Goal: Check status: Check status

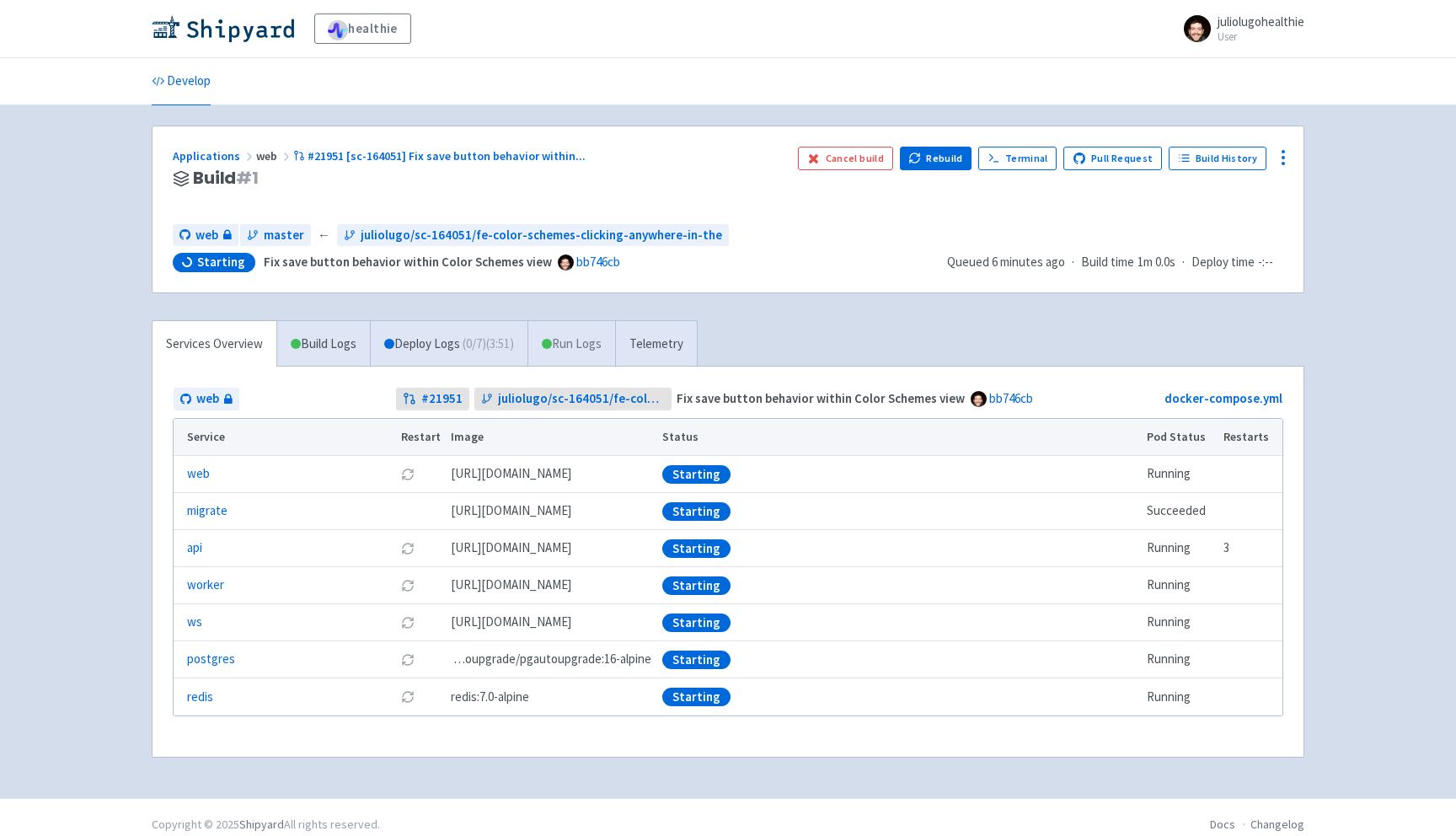
click at [573, 344] on link "Run Logs" at bounding box center [572, 345] width 87 height 47
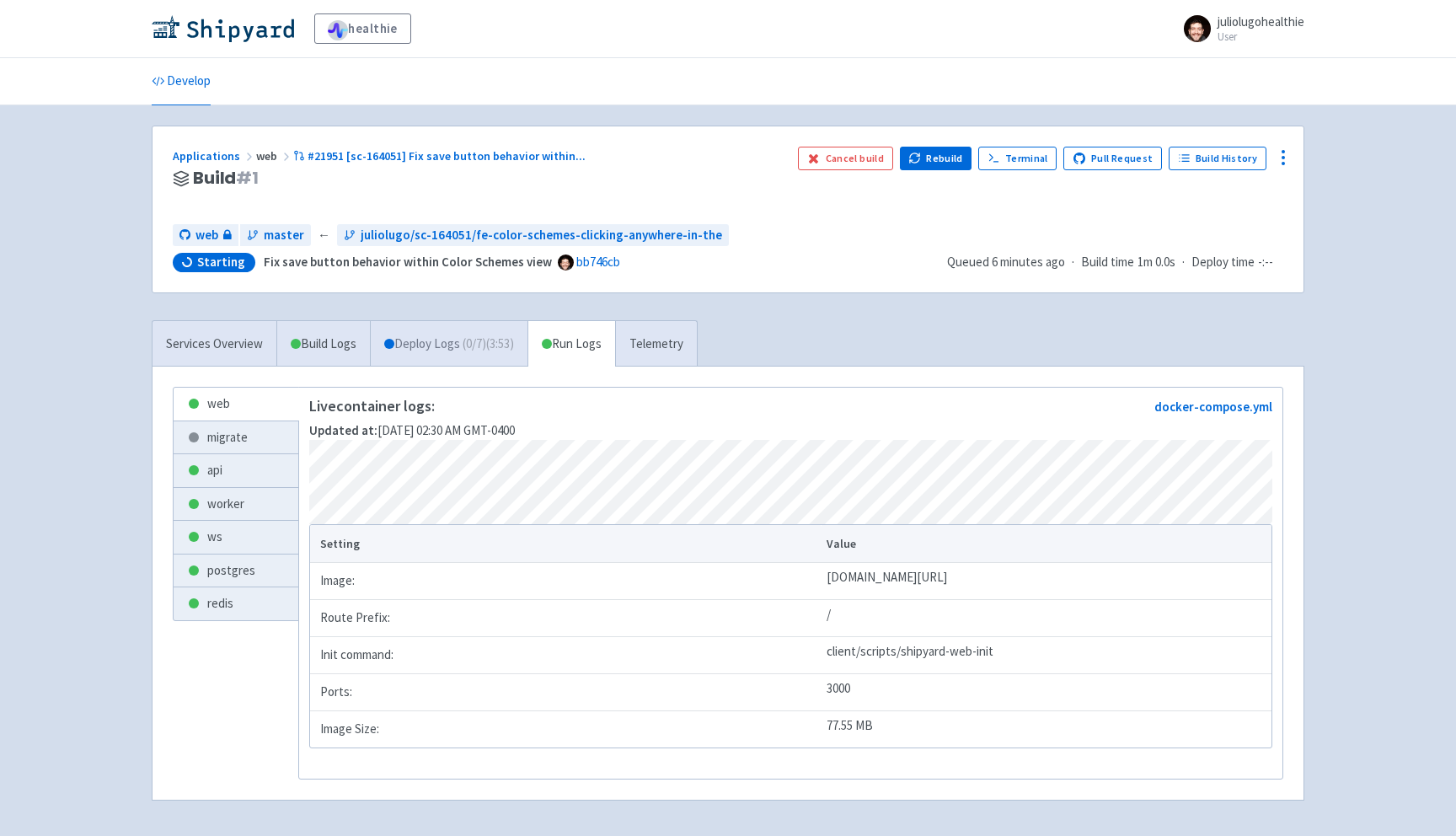
click at [508, 324] on link "Deploy Logs ( 0 / 7 ) (3:53)" at bounding box center [449, 345] width 158 height 47
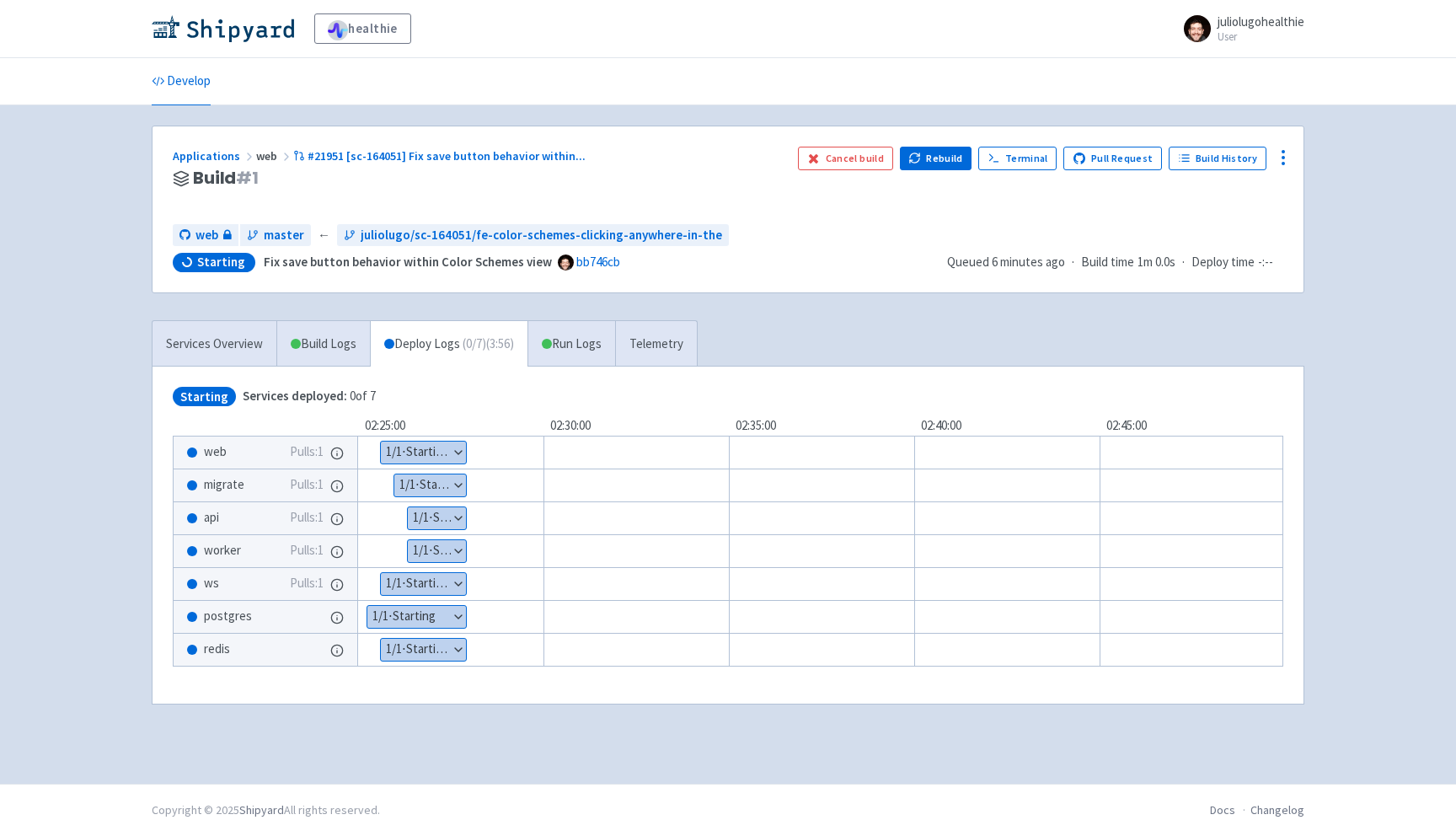
click at [595, 321] on div "Services Overview Build Logs Deploy Logs ( 0 / 7 ) (3:56) Run Logs Telemetry" at bounding box center [425, 344] width 546 height 47
click at [585, 343] on link "Run Logs" at bounding box center [572, 345] width 87 height 47
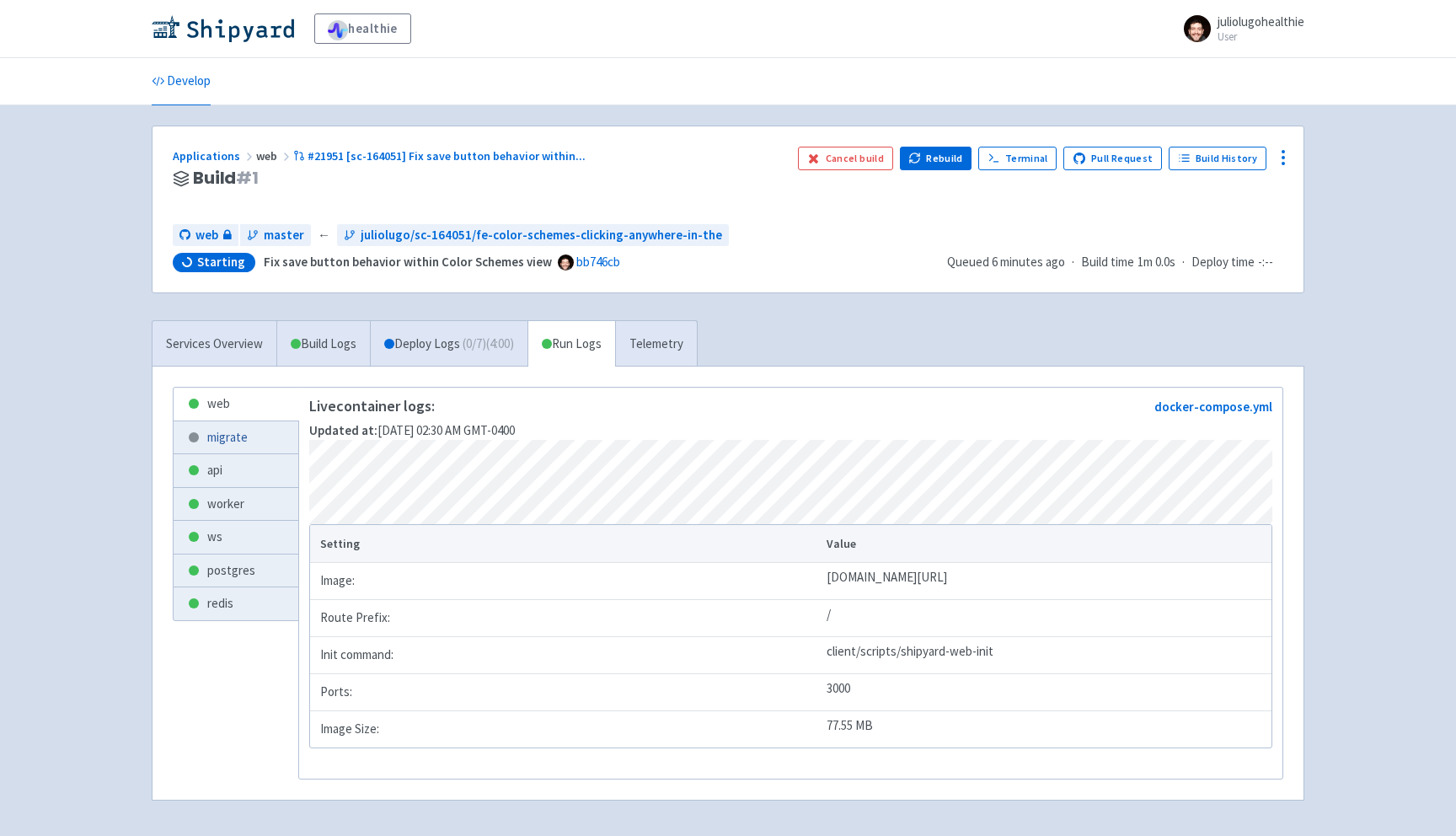
click at [259, 439] on link "migrate" at bounding box center [236, 438] width 125 height 33
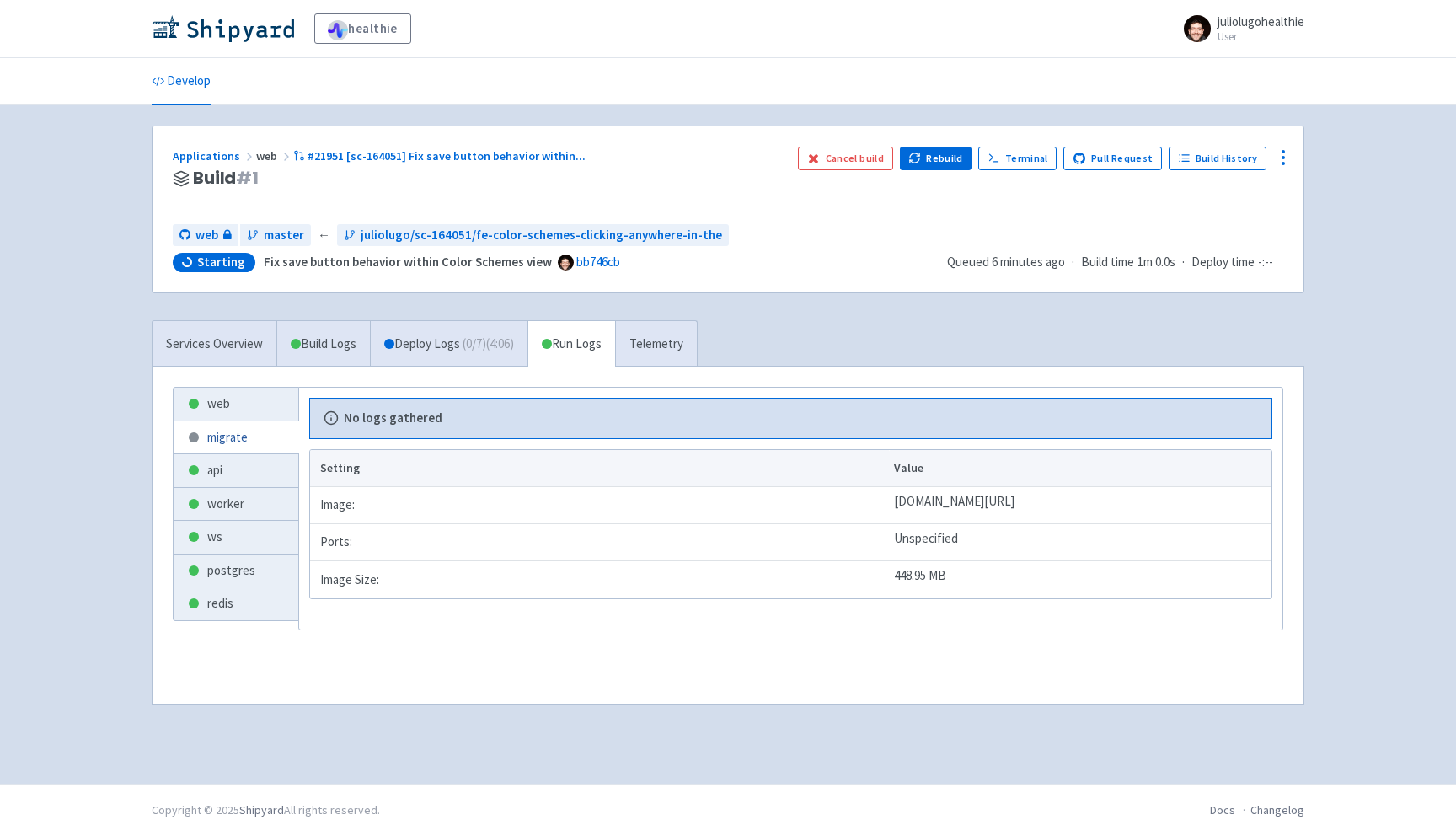
click at [256, 443] on link "migrate" at bounding box center [236, 438] width 125 height 33
click at [242, 472] on link "api" at bounding box center [236, 471] width 125 height 33
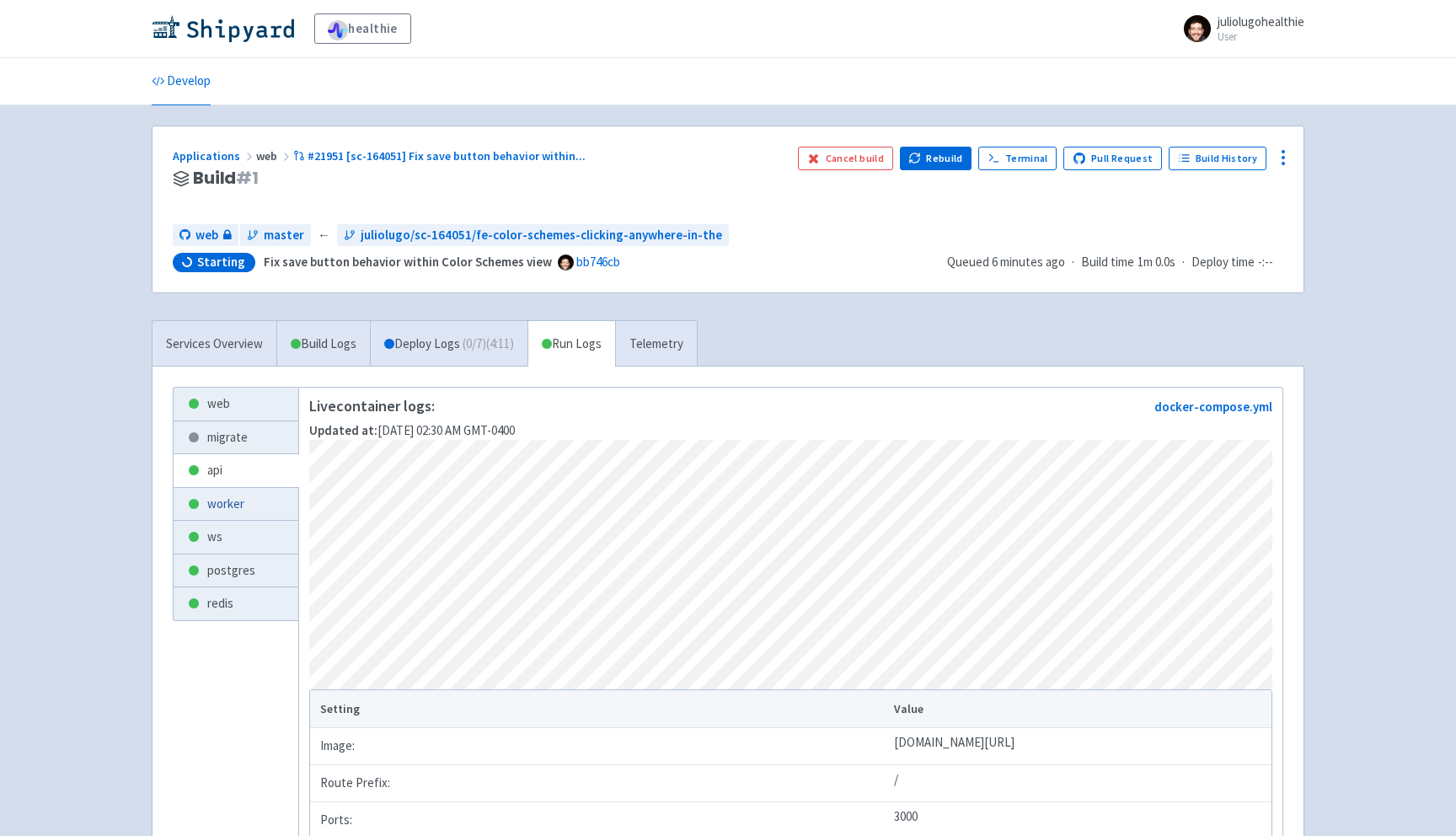
click at [227, 507] on link "worker" at bounding box center [236, 504] width 125 height 33
click at [225, 543] on link "ws" at bounding box center [236, 537] width 125 height 33
click at [224, 578] on link "postgres" at bounding box center [236, 571] width 125 height 33
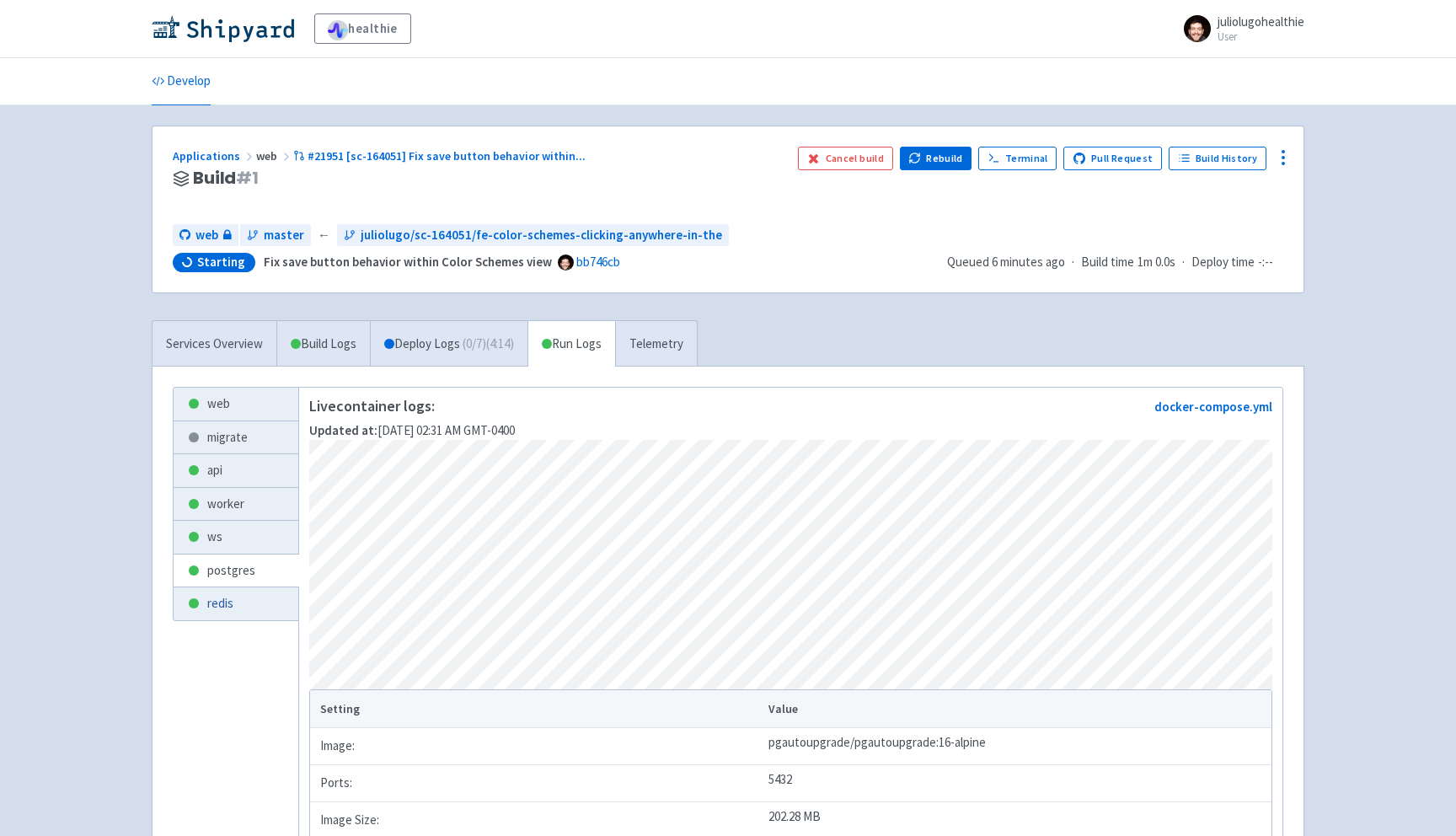
click at [222, 598] on link "redis" at bounding box center [236, 604] width 125 height 33
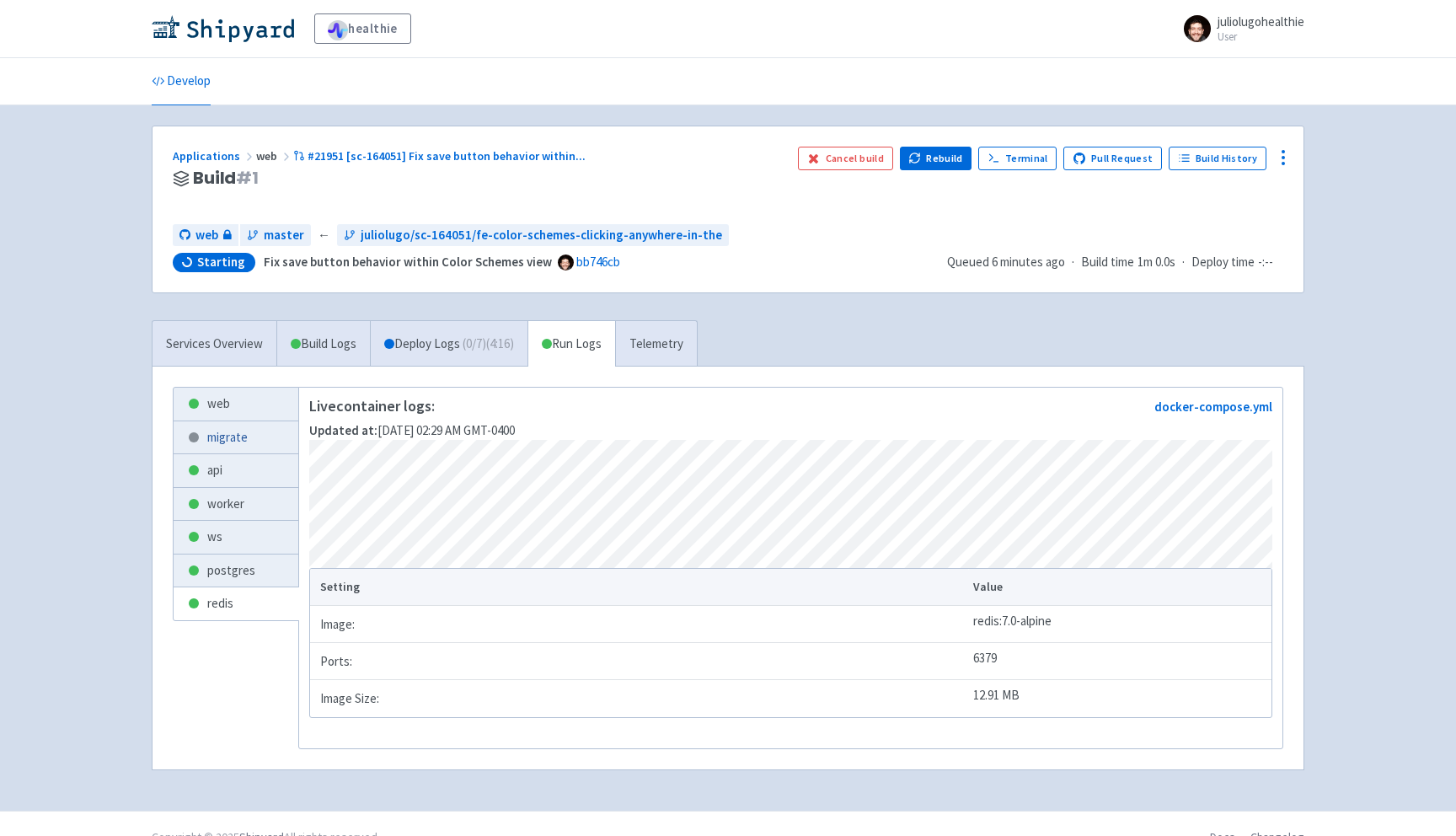
click at [257, 450] on link "migrate" at bounding box center [236, 438] width 125 height 33
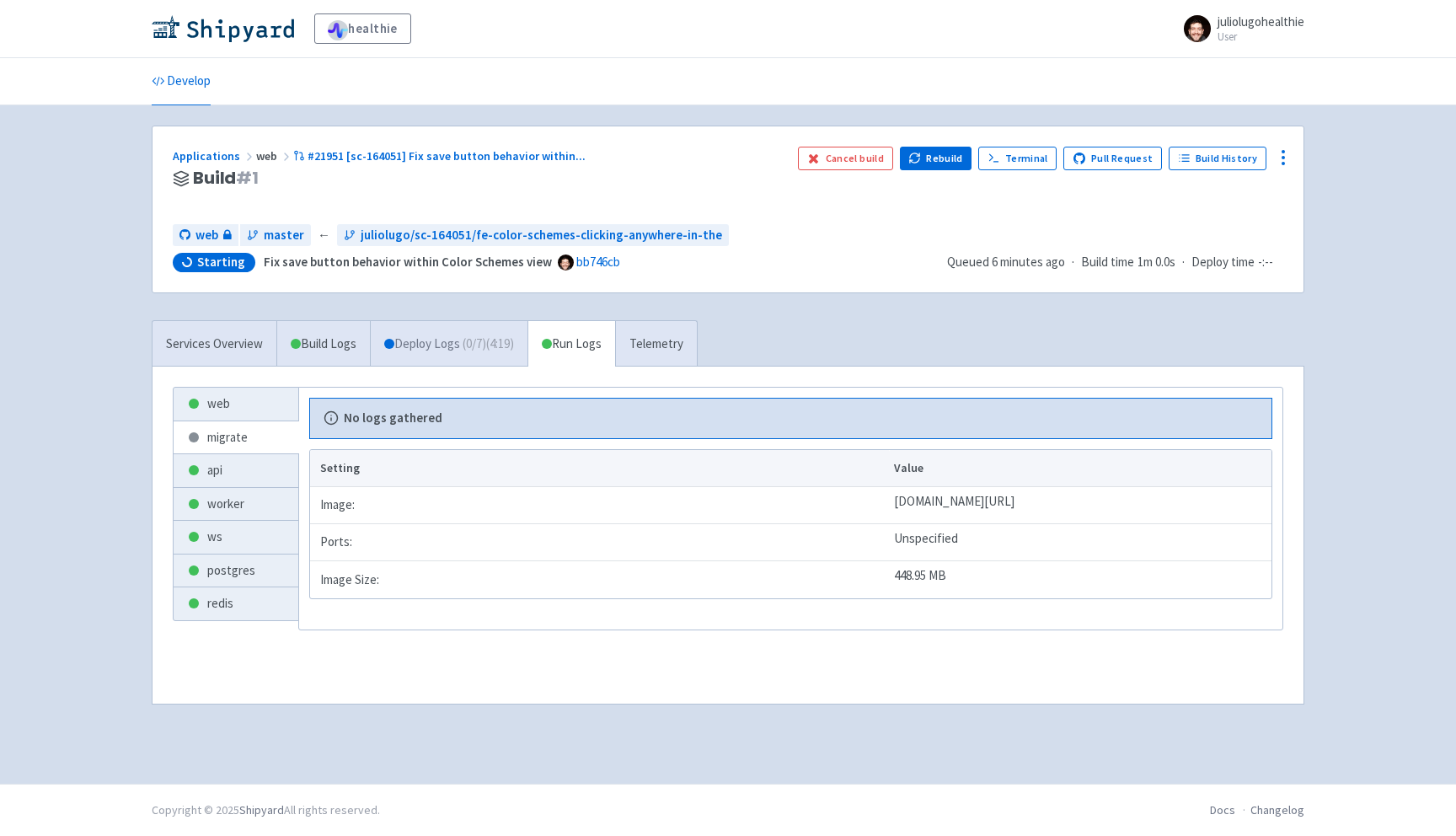
click at [457, 327] on link "Deploy Logs ( 0 / 7 ) (4:19)" at bounding box center [449, 345] width 158 height 47
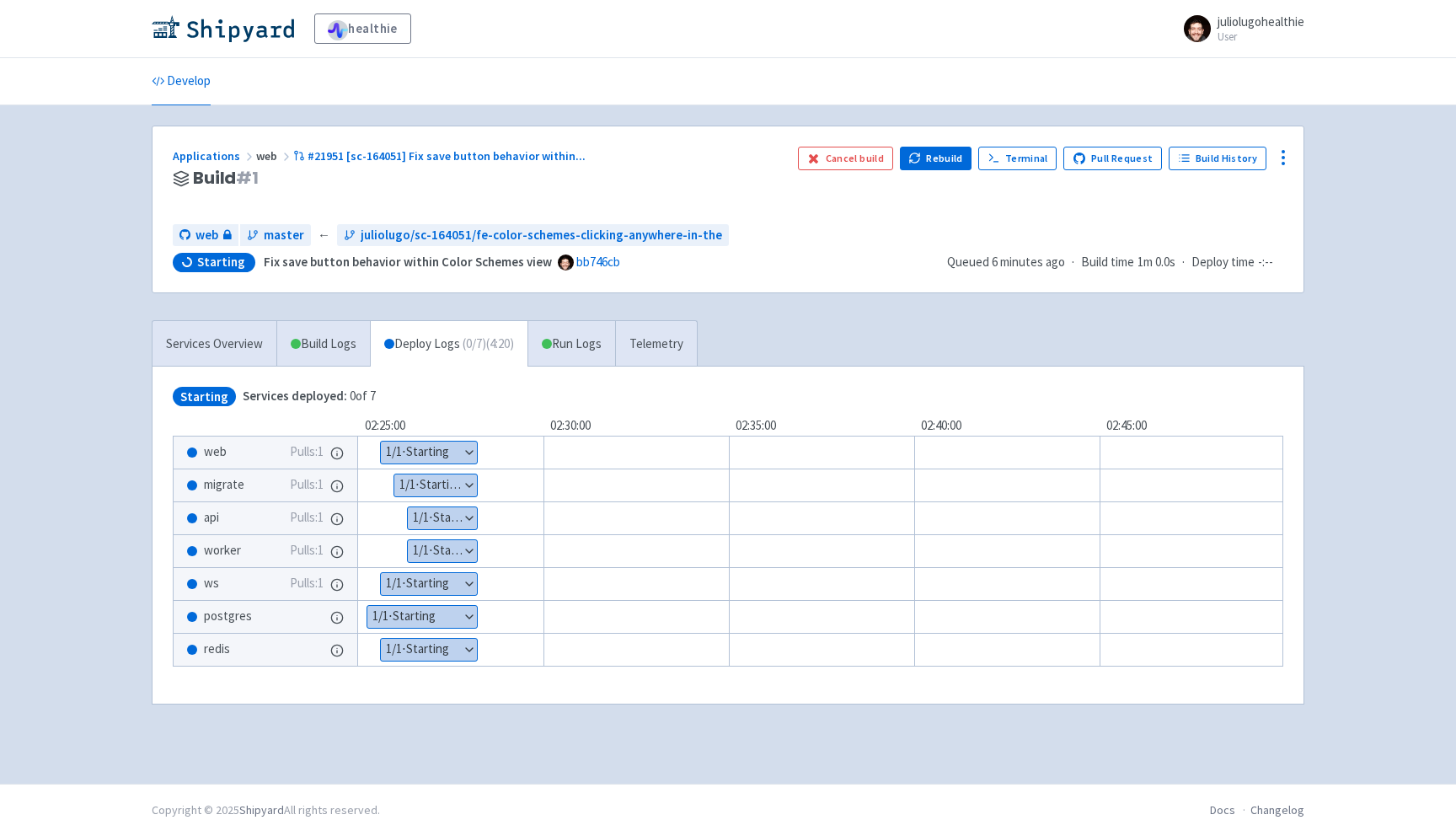
click at [461, 474] on div "Show details 1 / 1 ⋅ Starting" at bounding box center [436, 486] width 84 height 24
click at [577, 354] on link "Run Logs" at bounding box center [572, 345] width 87 height 47
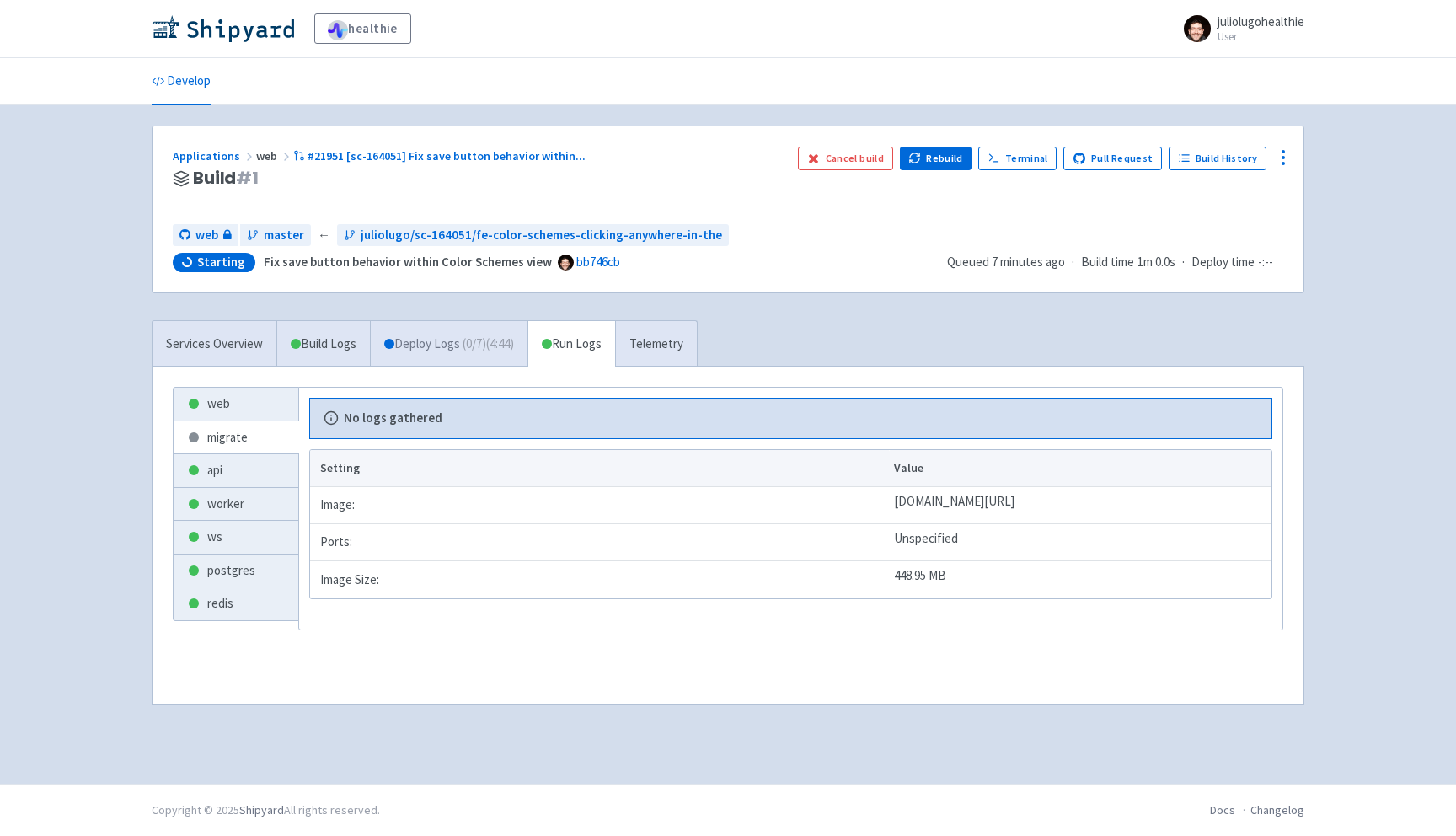
click at [494, 343] on span "( 0 / 7 ) (4:44)" at bounding box center [488, 345] width 52 height 20
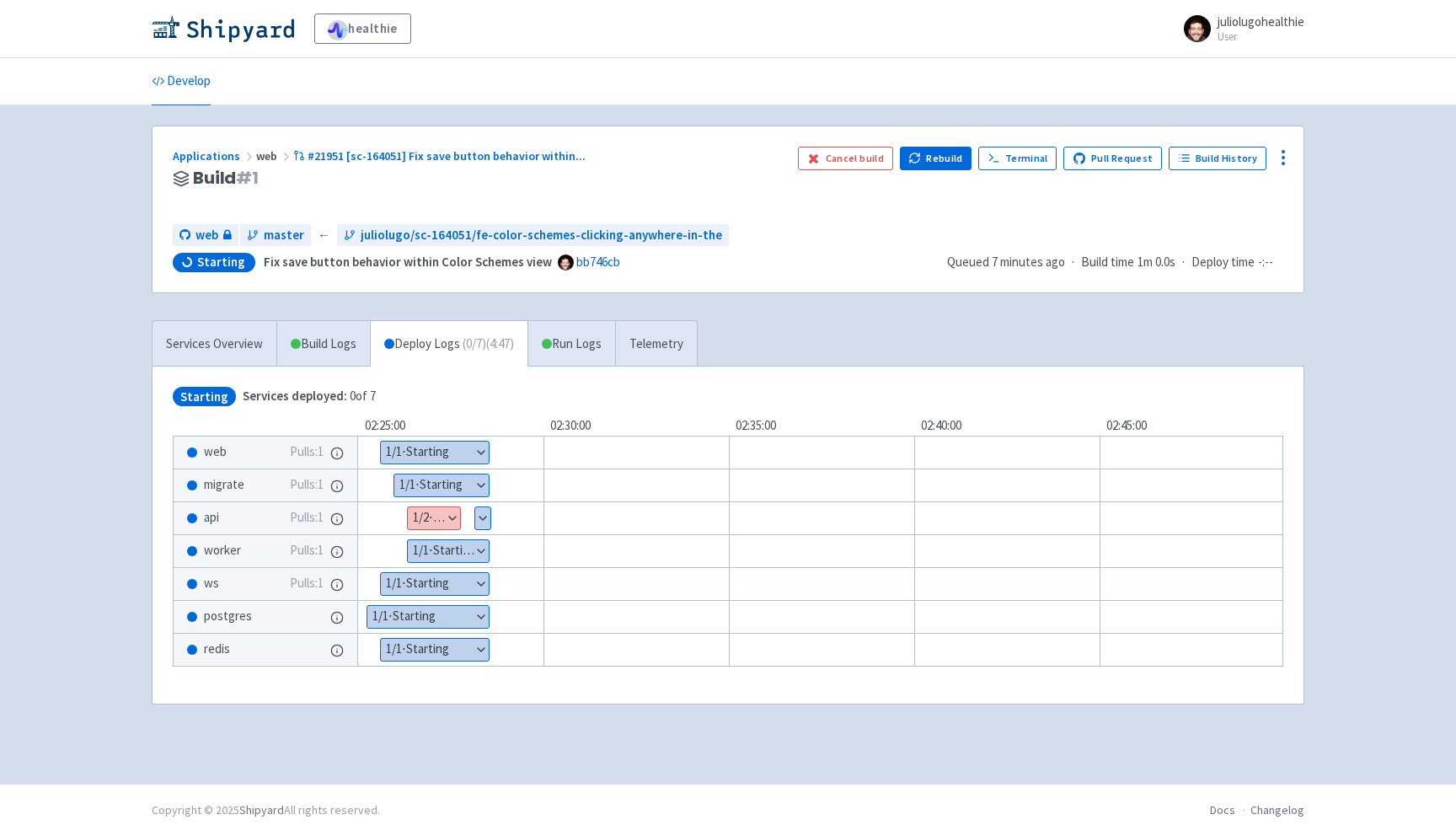
click at [433, 515] on button "Show details" at bounding box center [434, 518] width 53 height 22
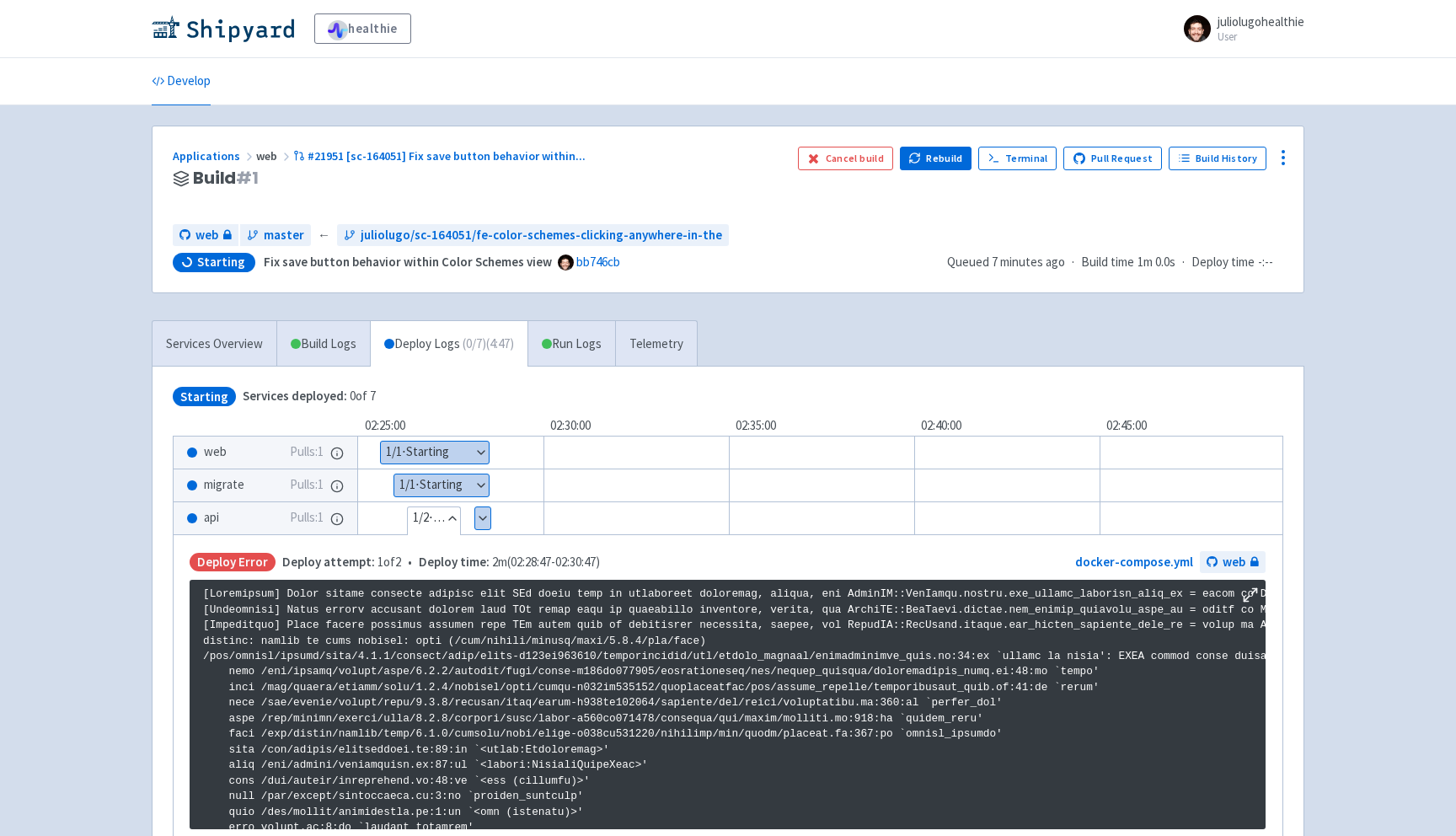
scroll to position [2885, 0]
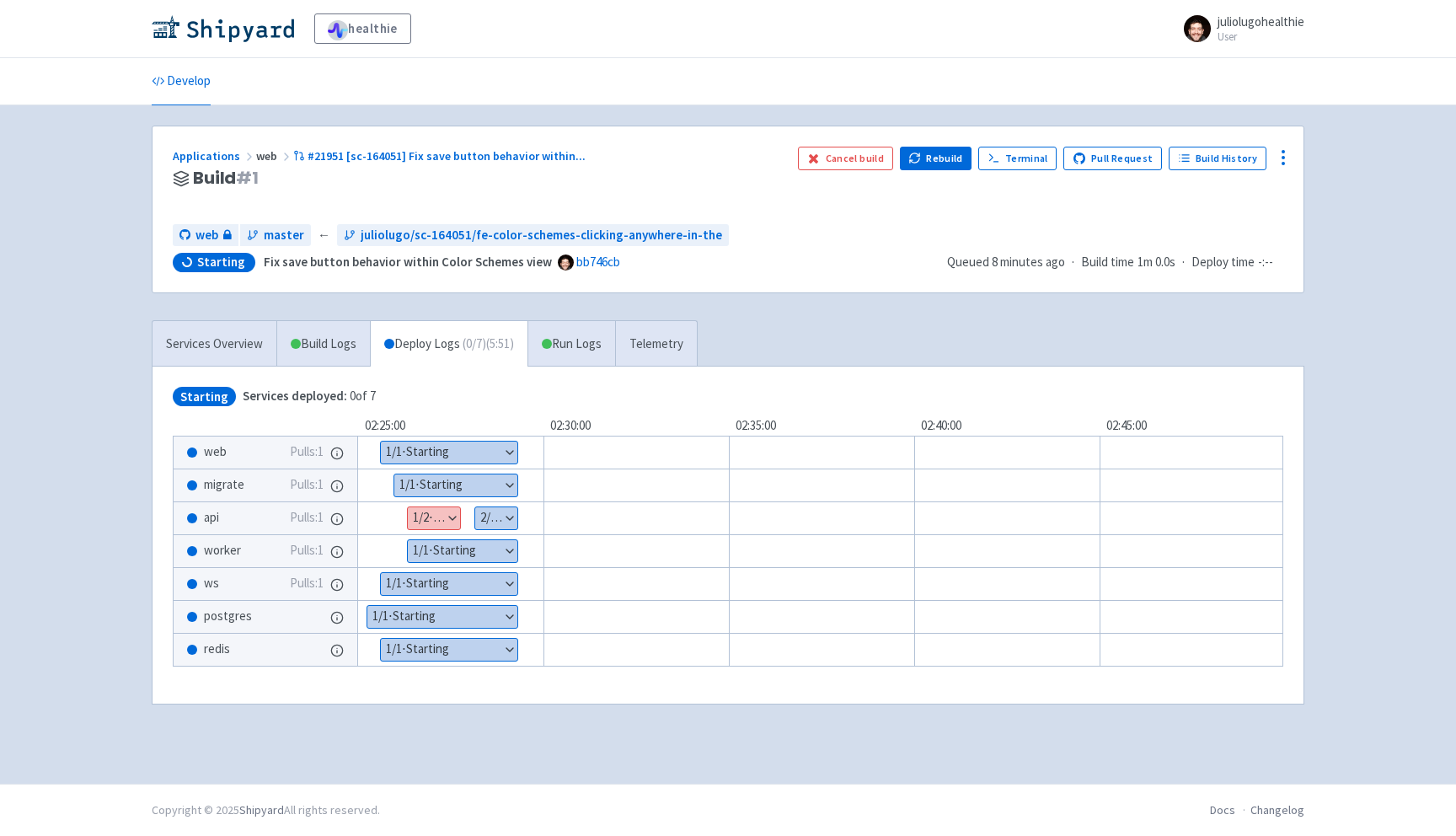
click at [500, 520] on button "Show details" at bounding box center [496, 518] width 42 height 22
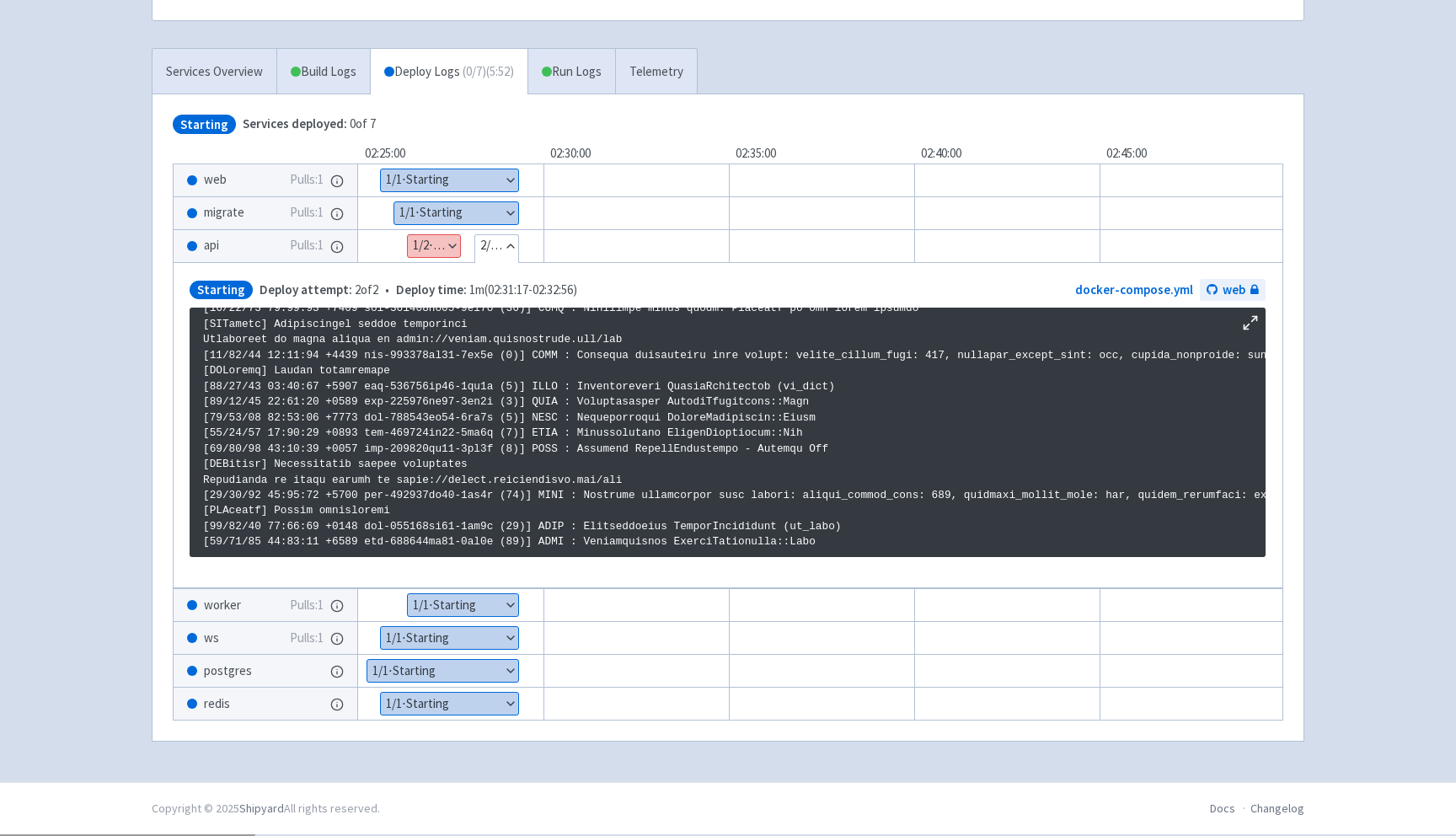
scroll to position [276, 0]
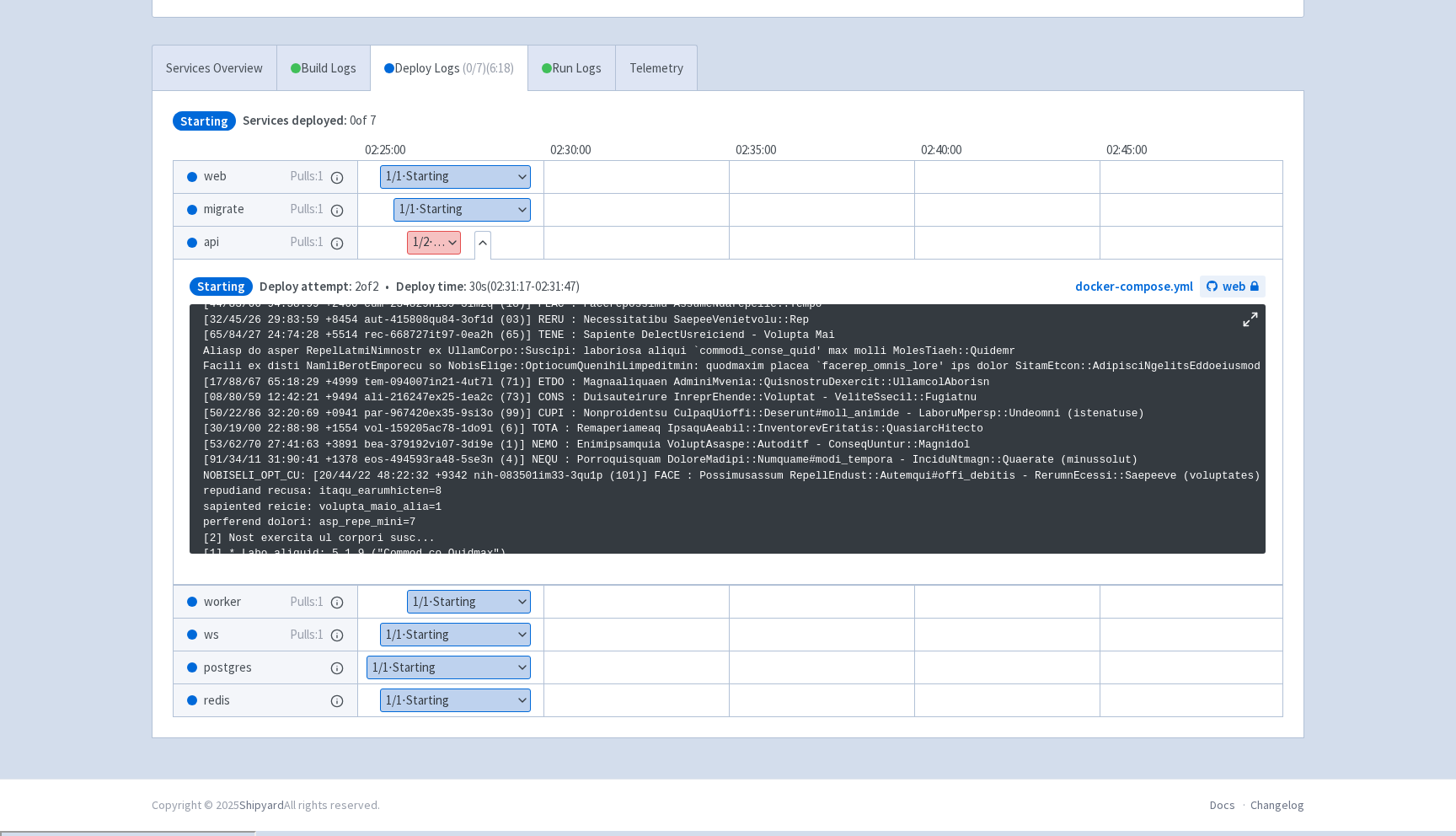
scroll to position [2087, 8]
